Goal: Task Accomplishment & Management: Manage account settings

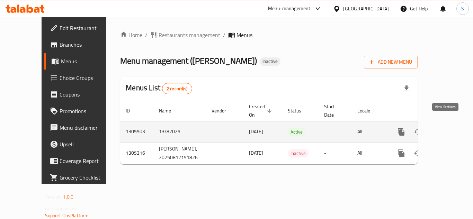
click at [450, 127] on link "enhanced table" at bounding box center [451, 132] width 17 height 17
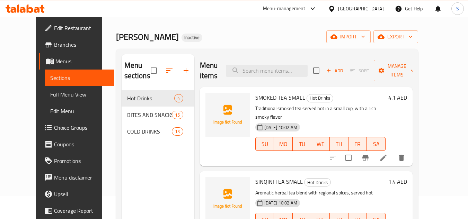
scroll to position [35, 0]
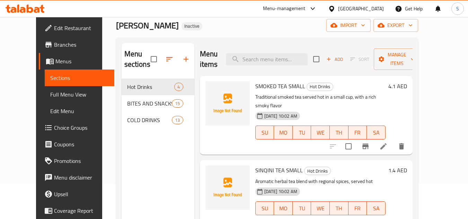
click at [50, 96] on span "Full Menu View" at bounding box center [79, 94] width 59 height 8
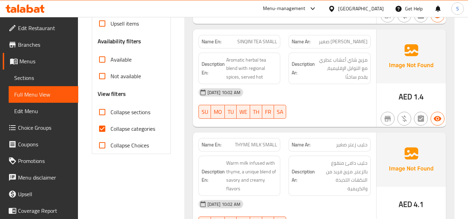
scroll to position [208, 0]
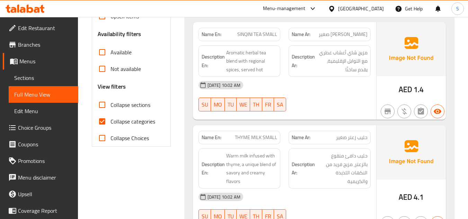
click at [117, 122] on span "Collapse categories" at bounding box center [132, 121] width 45 height 8
click at [110, 122] on input "Collapse categories" at bounding box center [102, 121] width 17 height 17
checkbox input "false"
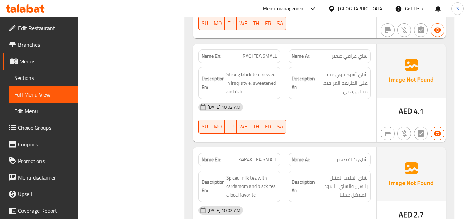
scroll to position [2898, 0]
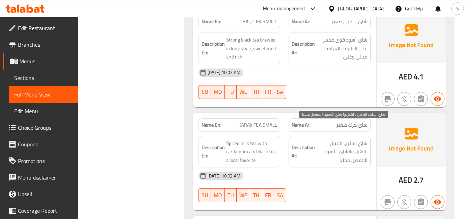
click at [346, 146] on span "شاي الحليب المتبل بالهيل والشاي الأسود، المفضل محلبا" at bounding box center [341, 152] width 51 height 26
click at [345, 145] on span "شاي الحليب المتبل بالهيل والشاي الأسود، المفضل محلبا" at bounding box center [341, 152] width 51 height 26
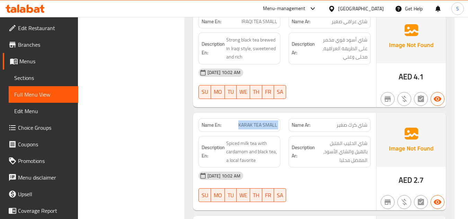
copy span "KARAK TEA SMALL"
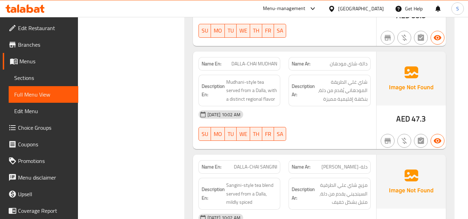
scroll to position [3219, 0]
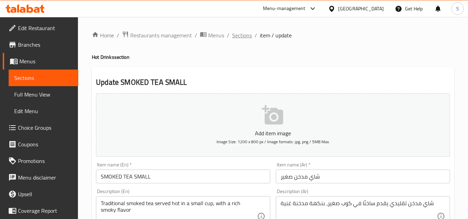
click at [247, 34] on span "Sections" at bounding box center [242, 35] width 20 height 8
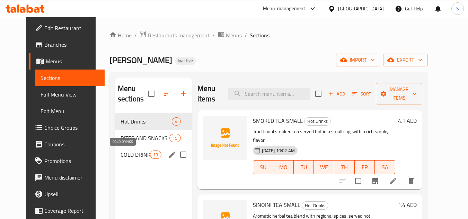
click at [131, 154] on span "COLD DRINKS" at bounding box center [135, 155] width 29 height 8
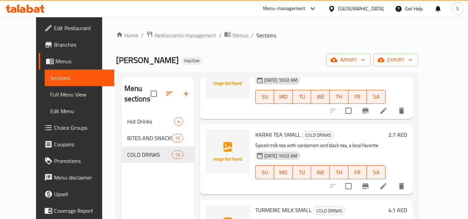
scroll to position [492, 0]
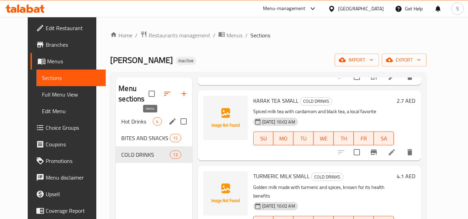
click at [153, 124] on span "4" at bounding box center [157, 121] width 8 height 7
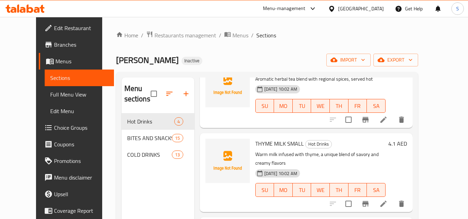
scroll to position [111, 0]
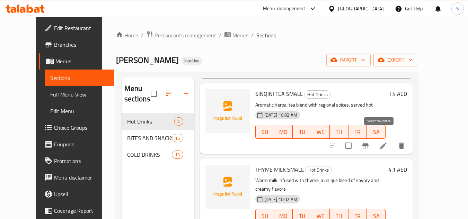
click at [356, 140] on input "checkbox" at bounding box center [348, 146] width 15 height 15
checkbox input "true"
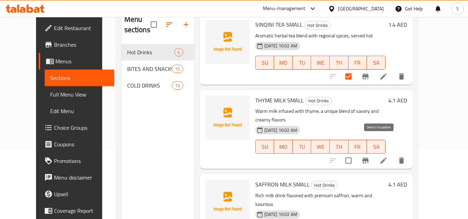
click at [356, 153] on input "checkbox" at bounding box center [348, 160] width 15 height 15
checkbox input "true"
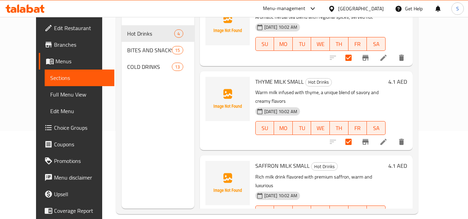
scroll to position [97, 0]
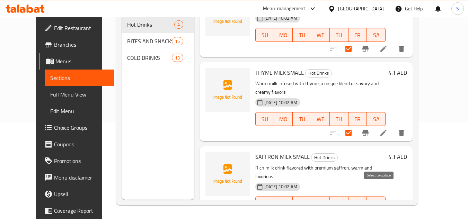
click at [356, 210] on input "checkbox" at bounding box center [348, 217] width 15 height 15
checkbox input "true"
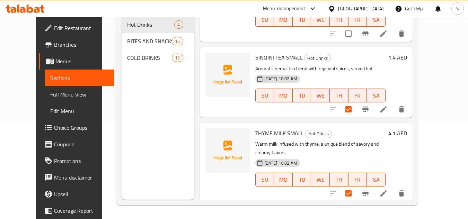
scroll to position [0, 0]
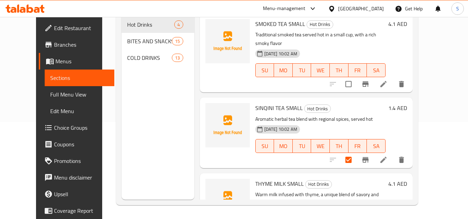
click at [356, 77] on input "checkbox" at bounding box center [348, 84] width 15 height 15
checkbox input "true"
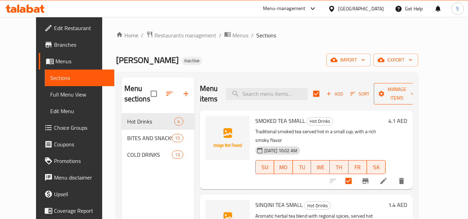
click at [414, 96] on span "Manage items" at bounding box center [396, 93] width 35 height 17
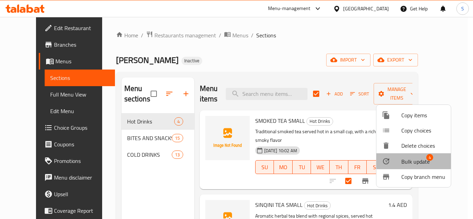
click at [410, 161] on span "Bulk update" at bounding box center [415, 162] width 28 height 8
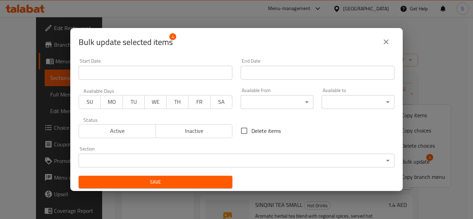
click at [200, 160] on body "​ Menu-management [GEOGRAPHIC_DATA] Get Help S Edit Restaurant Branches Menus S…" at bounding box center [236, 118] width 473 height 202
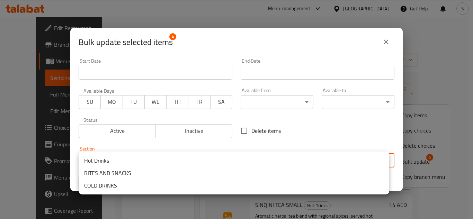
click at [194, 184] on li "COLD DRINKS" at bounding box center [234, 185] width 311 height 12
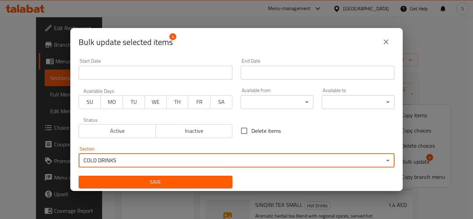
click at [173, 186] on span "Save" at bounding box center [155, 182] width 143 height 9
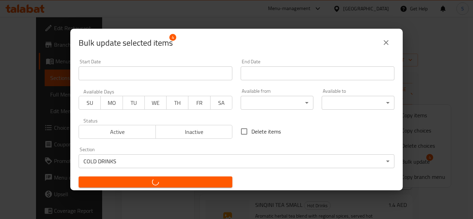
checkbox input "false"
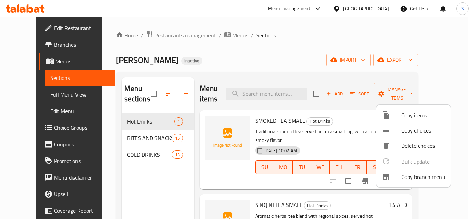
click at [232, 63] on div at bounding box center [236, 109] width 473 height 219
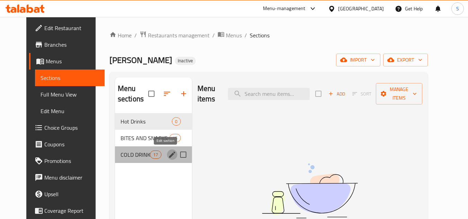
click at [169, 156] on icon "edit" at bounding box center [172, 155] width 6 height 6
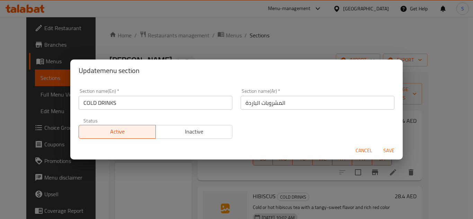
click at [95, 103] on input "COLD DRINKS" at bounding box center [156, 103] width 154 height 14
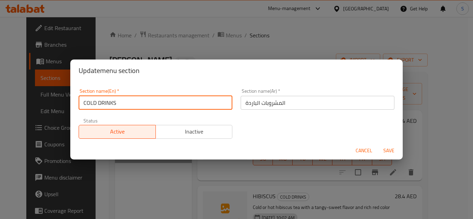
click at [94, 102] on input "COLD DRINKS" at bounding box center [156, 103] width 154 height 14
type input "DRINKS"
click at [255, 106] on input "المشروبات الباردة" at bounding box center [318, 103] width 154 height 14
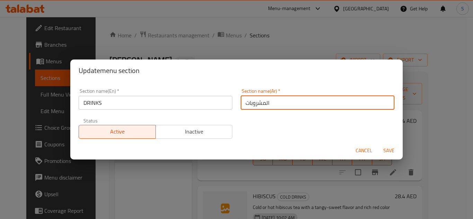
type input "المشروبات"
click at [378, 144] on button "Save" at bounding box center [389, 150] width 22 height 13
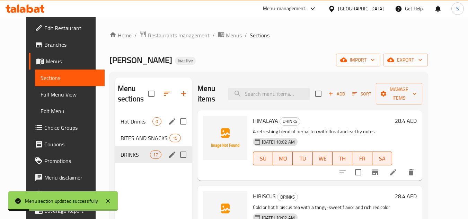
click at [179, 122] on input "Menu sections" at bounding box center [183, 121] width 15 height 15
checkbox input "true"
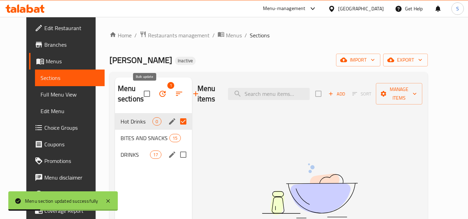
click at [158, 94] on icon "button" at bounding box center [162, 94] width 8 height 8
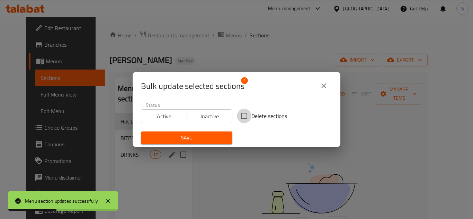
click at [242, 117] on input "Delete sections" at bounding box center [244, 116] width 15 height 15
checkbox input "true"
click at [204, 134] on span "Save" at bounding box center [187, 138] width 80 height 9
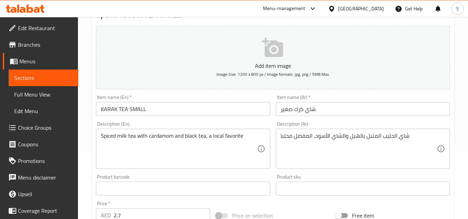
scroll to position [69, 0]
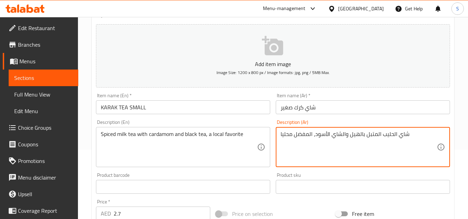
type textarea "شاي الحليب المتبل بالهيل والشاي الأسود، المفضل محليا"
click at [299, 113] on input "شاي كرك صغير" at bounding box center [363, 107] width 174 height 14
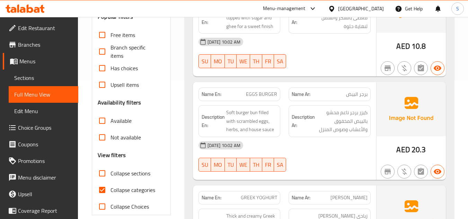
scroll to position [242, 0]
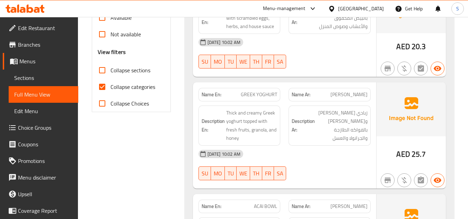
click at [134, 87] on span "Collapse categories" at bounding box center [132, 87] width 45 height 8
click at [110, 87] on input "Collapse categories" at bounding box center [102, 87] width 17 height 17
checkbox input "false"
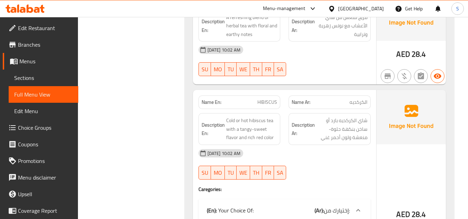
scroll to position [1675, 0]
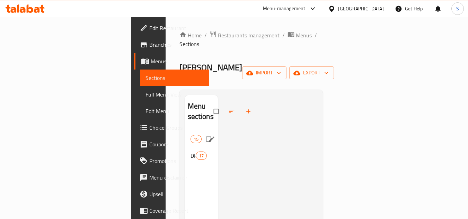
click at [191, 135] on span "BITES AND SNACKS" at bounding box center [191, 139] width 0 height 8
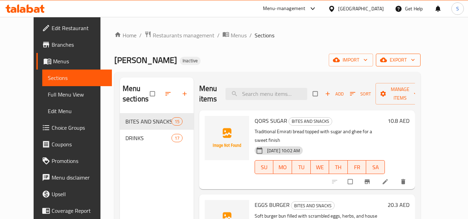
click at [415, 59] on span "export" at bounding box center [398, 60] width 34 height 9
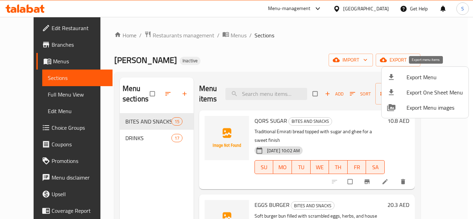
click at [421, 74] on span "Export Menu" at bounding box center [435, 77] width 56 height 8
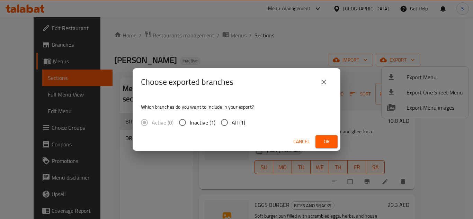
click at [232, 124] on span "All (1)" at bounding box center [239, 122] width 14 height 8
click at [232, 124] on input "All (1)" at bounding box center [224, 122] width 15 height 15
radio input "true"
click at [325, 141] on span "Ok" at bounding box center [326, 142] width 11 height 9
